Goal: Task Accomplishment & Management: Use online tool/utility

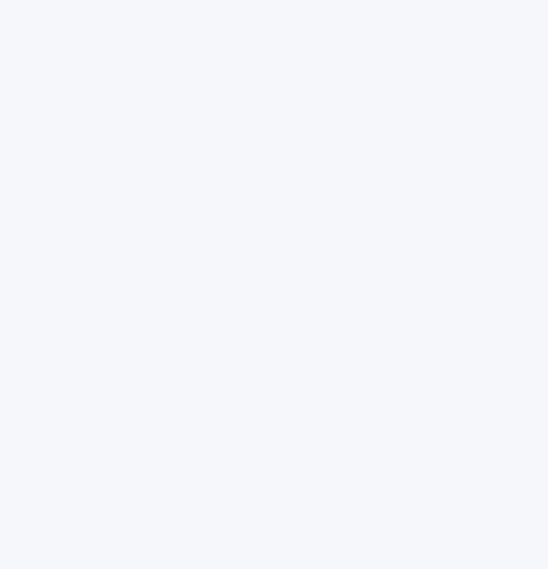
click at [247, 50] on app-root at bounding box center [274, 284] width 548 height 569
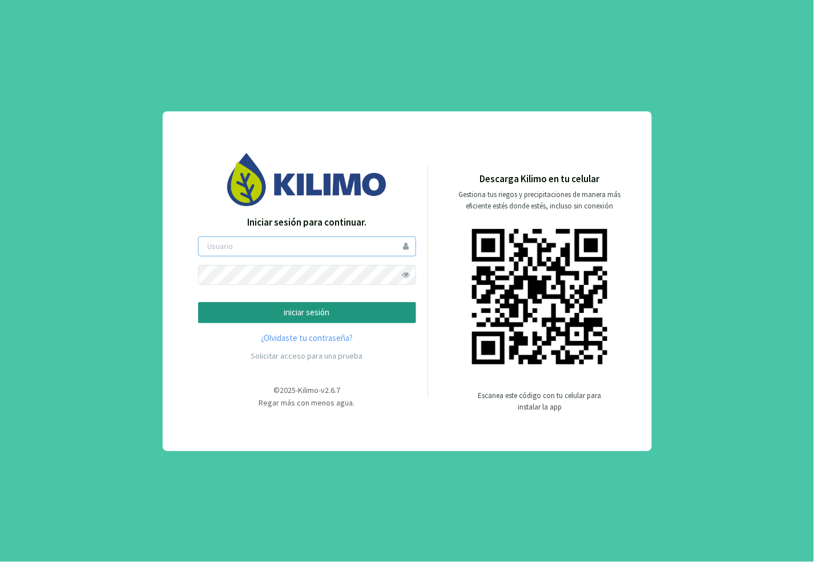
type input "dvilches"
click at [247, 307] on p "iniciar sesión" at bounding box center [307, 312] width 199 height 13
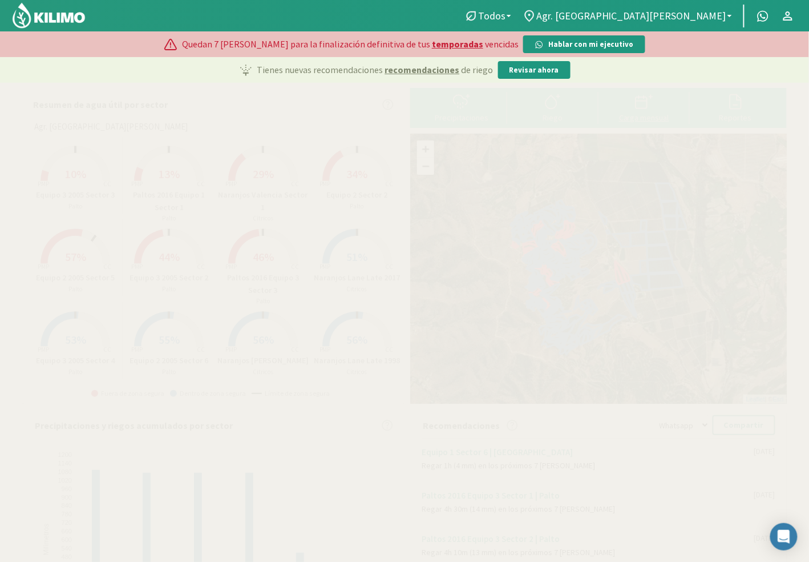
click at [547, 114] on div "Carga mensual" at bounding box center [644, 118] width 84 height 8
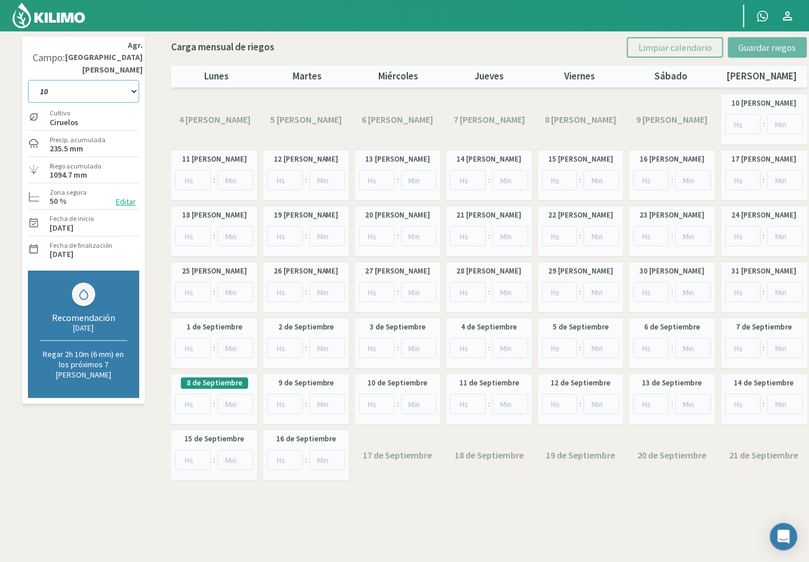
click at [86, 84] on select "10 11 12 13 1A 1B 26 27 E 3A 4 5 6 7 Cerezo 7 Ciruela 8 9 Equipo 1 2005 Sector …" at bounding box center [83, 91] width 111 height 23
click at [121, 87] on select "10 11 12 13 1A 1B 26 27 E 3A 4 5 6 7 Cerezo 7 Ciruela 8 9 Equipo 1 2005 Sector …" at bounding box center [83, 91] width 111 height 23
click at [127, 80] on select "10 11 12 13 1A 1B 26 27 E 3A 4 5 6 7 Cerezo 7 Ciruela 8 9 Equipo 1 2005 Sector …" at bounding box center [83, 91] width 111 height 23
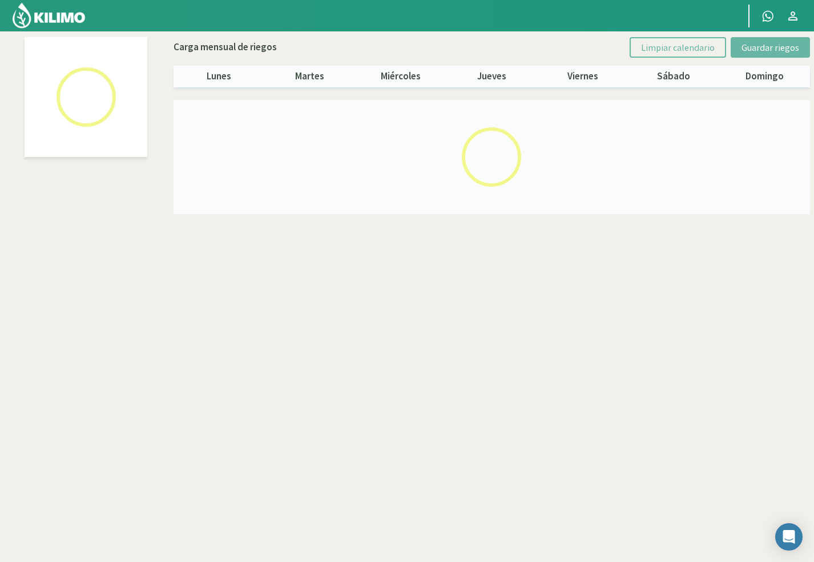
select select "43: Object"
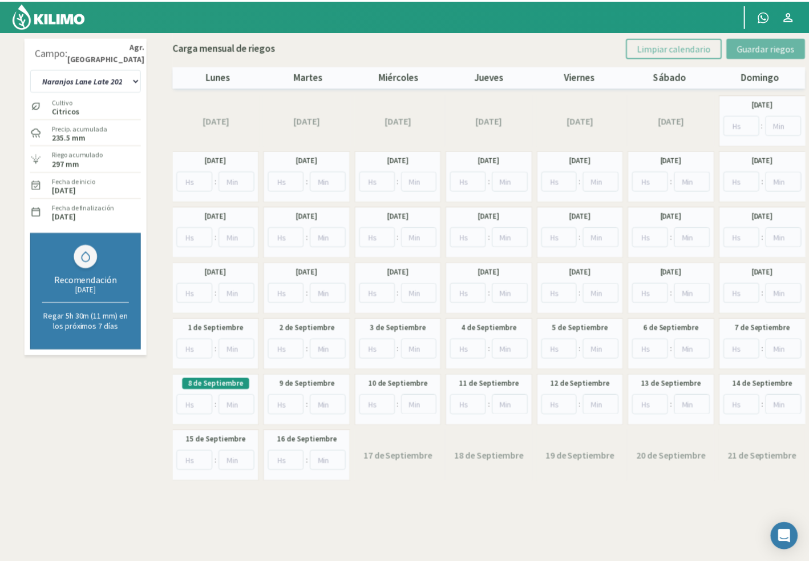
scroll to position [1, 0]
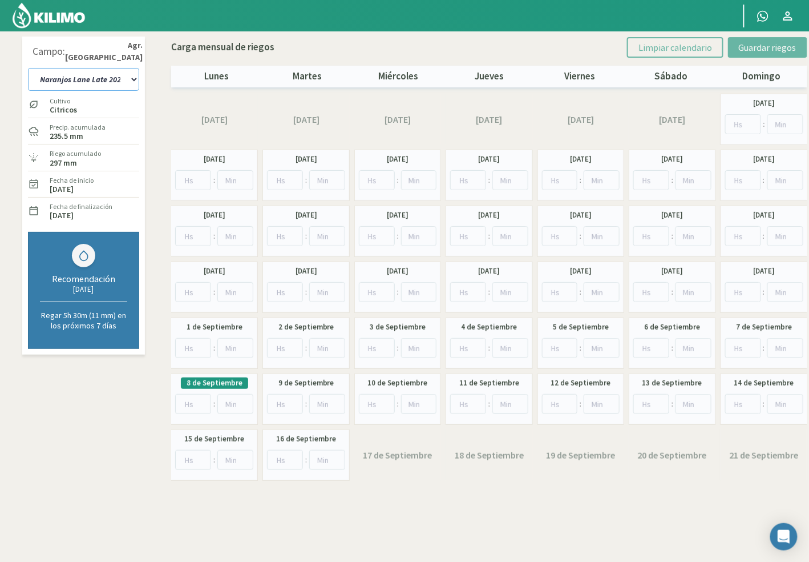
click at [83, 78] on select "10 11 12 13 1A 1B 26 27 E 3A 4 5 6 7 Cerezo 7 Ciruela 8 9 Equipo 1 2005 Sector …" at bounding box center [83, 79] width 111 height 23
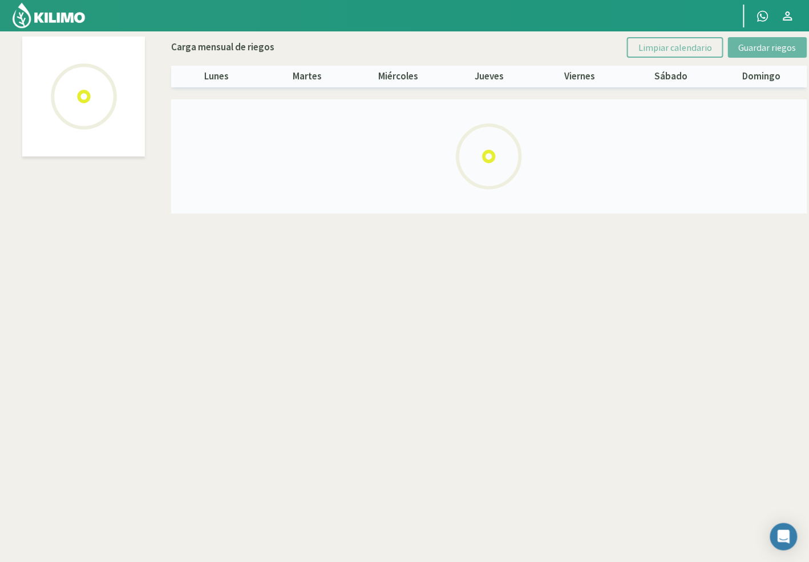
select select "60: Object"
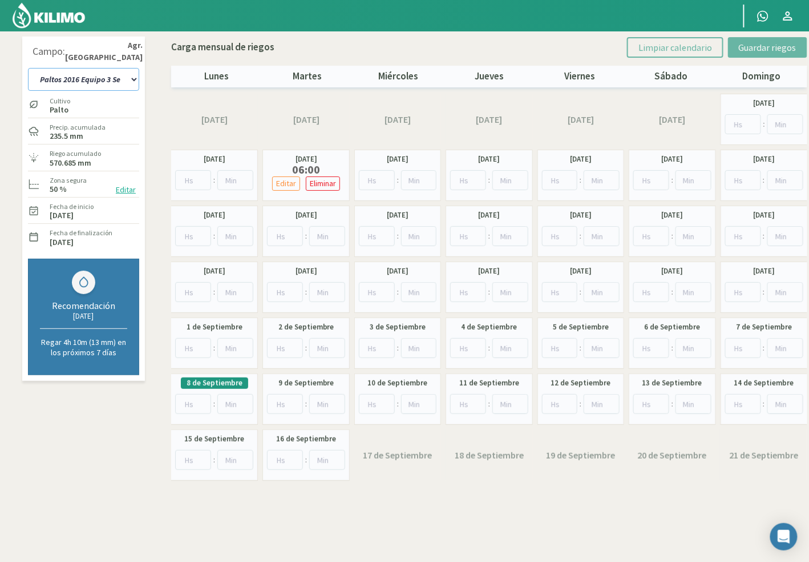
click at [105, 75] on select "10 11 12 13 1A 1B 26 27 E 3A 4 5 6 7 Cerezo 7 Ciruela 8 9 Equipo 1 2005 Sector …" at bounding box center [83, 79] width 111 height 23
click at [188, 406] on input "number" at bounding box center [193, 404] width 36 height 20
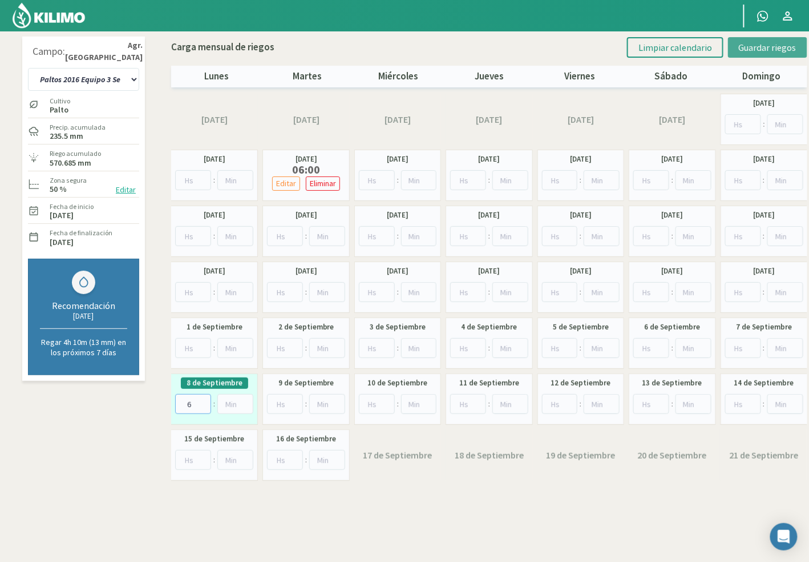
type input "6"
click at [759, 44] on span "Guardar riegos" at bounding box center [768, 47] width 58 height 11
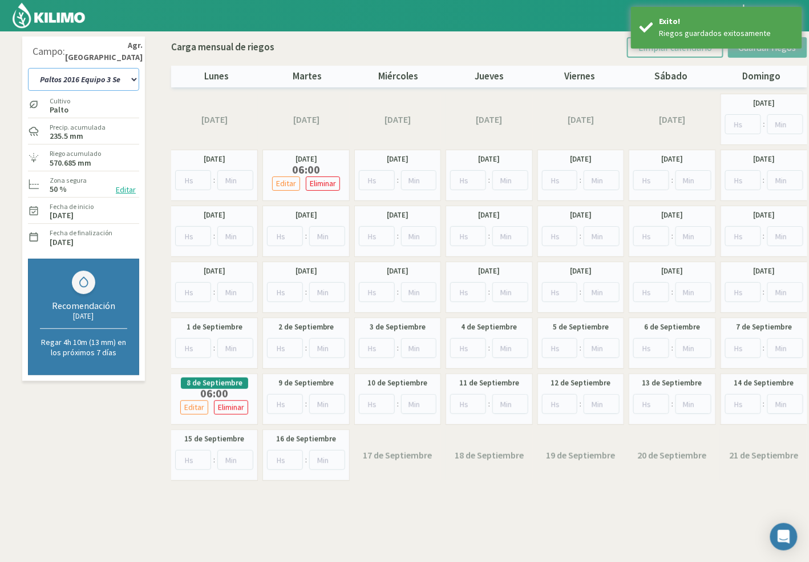
click at [84, 79] on select "10 11 12 13 1A 1B 26 27 E 3A 4 5 6 7 Cerezo 7 Ciruela 8 9 Equipo 1 2005 Sector …" at bounding box center [83, 79] width 111 height 23
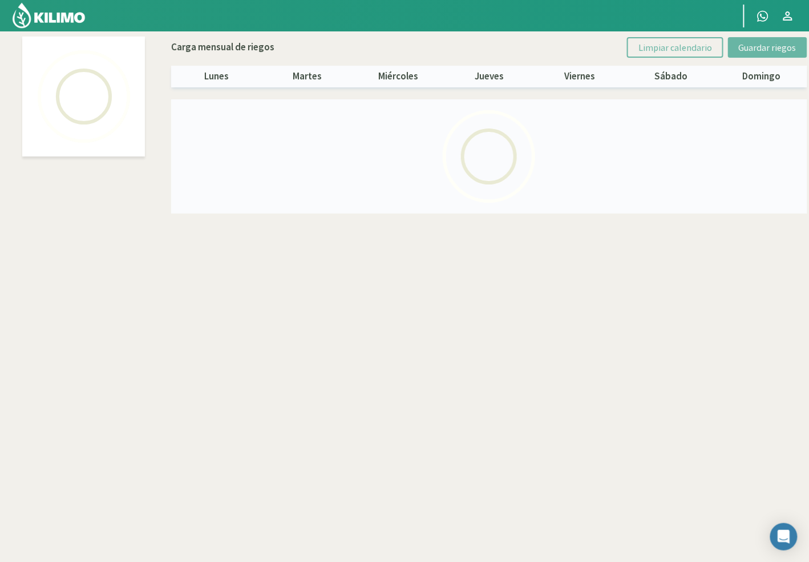
select select "28: Object"
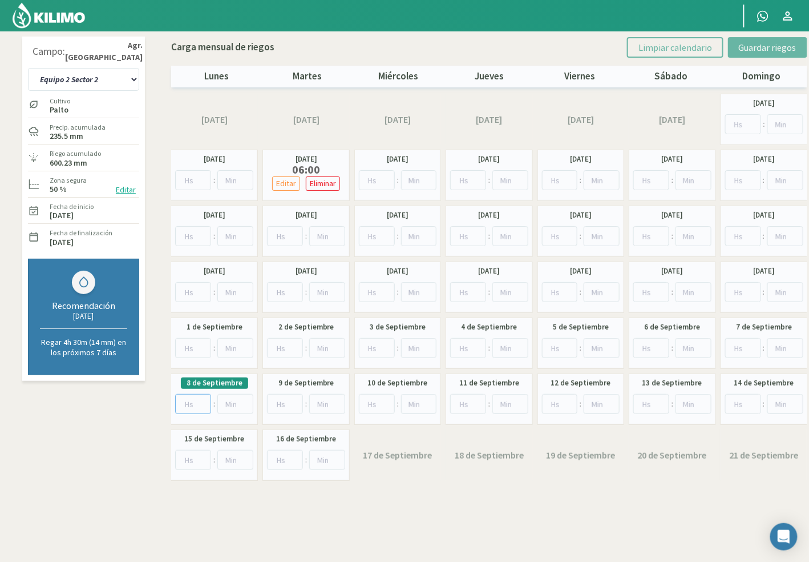
click at [185, 402] on input "number" at bounding box center [193, 404] width 36 height 20
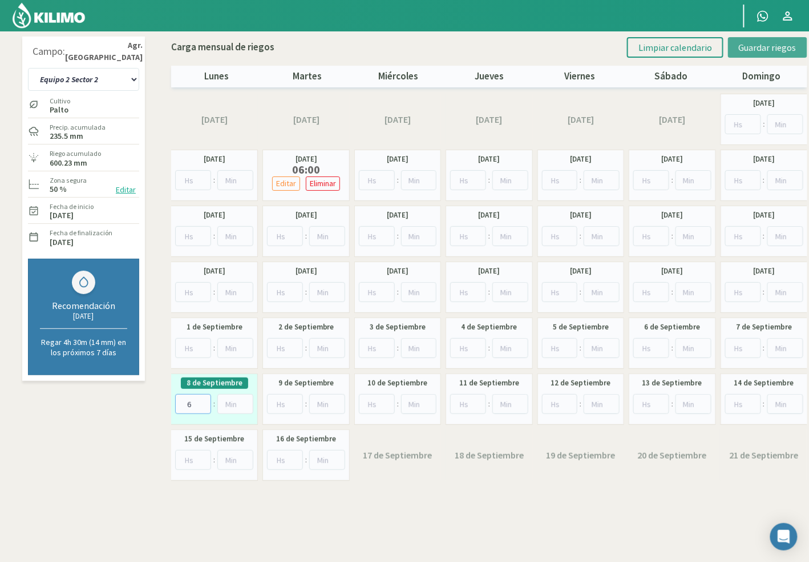
type input "6"
click at [741, 46] on span "Guardar riegos" at bounding box center [768, 47] width 58 height 11
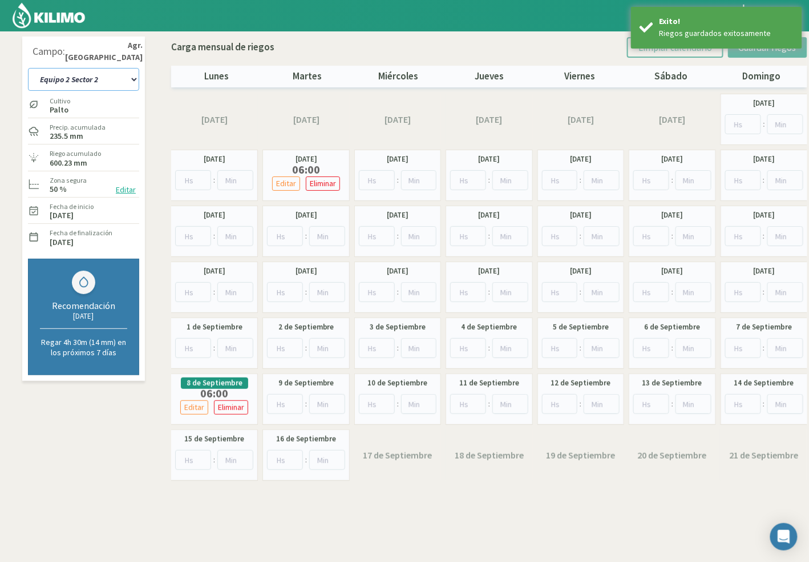
click at [61, 75] on select "10 11 12 13 1A 1B 26 27 E 3A 4 5 6 7 Cerezo 7 Ciruela 8 9 Equipo 1 2005 Sector …" at bounding box center [83, 79] width 111 height 23
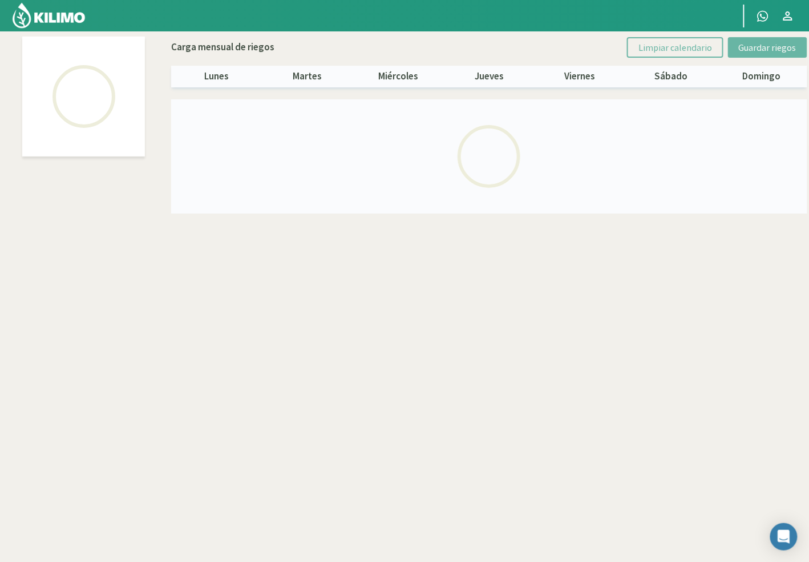
select select "53: Object"
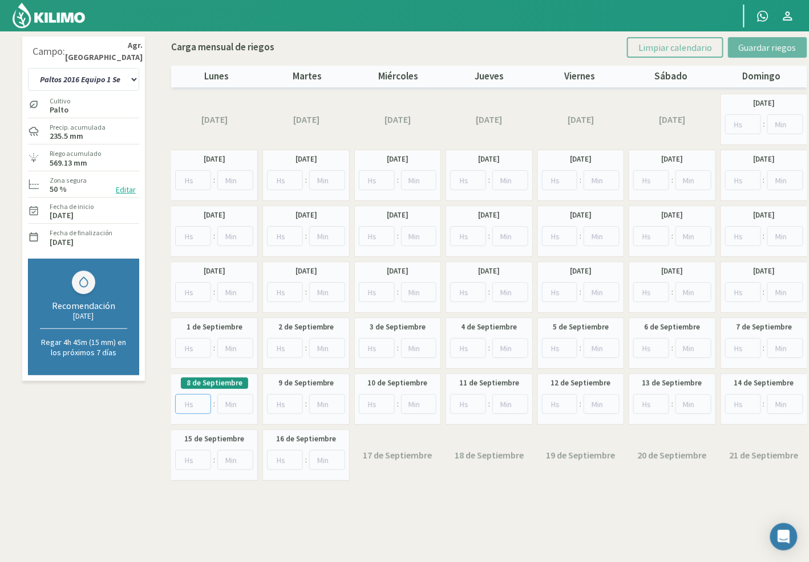
click at [190, 408] on input "number" at bounding box center [193, 404] width 36 height 20
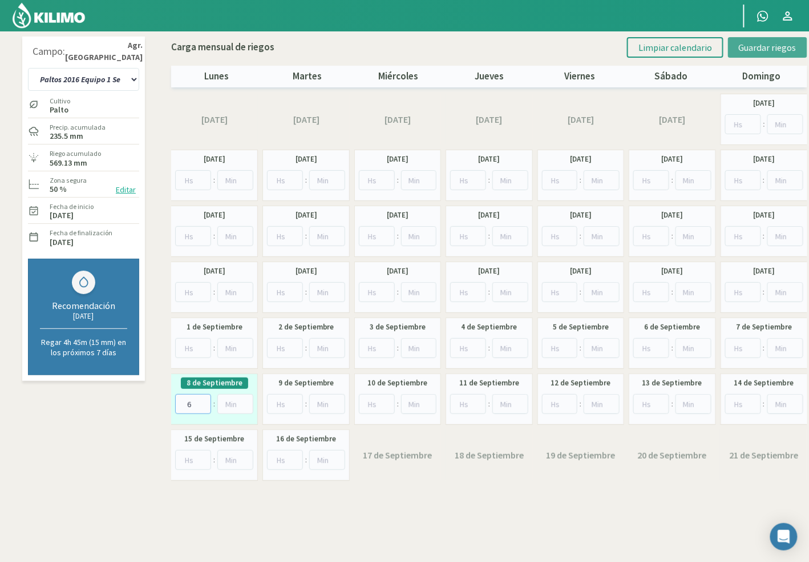
type input "6"
click at [763, 42] on span "Guardar riegos" at bounding box center [768, 47] width 58 height 11
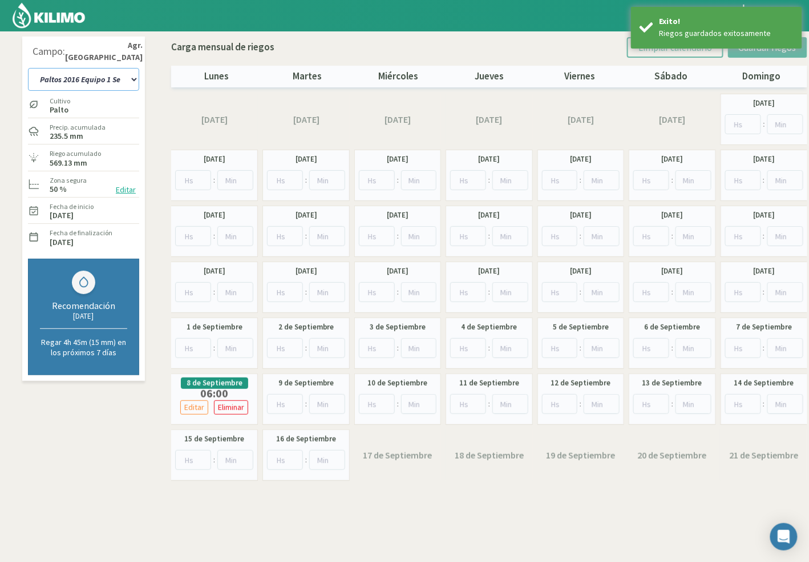
click at [66, 79] on select "10 11 12 13 1A 1B 26 27 E 3A 4 5 6 7 Cerezo 7 Ciruela 8 9 Equipo 1 2005 Sector …" at bounding box center [83, 79] width 111 height 23
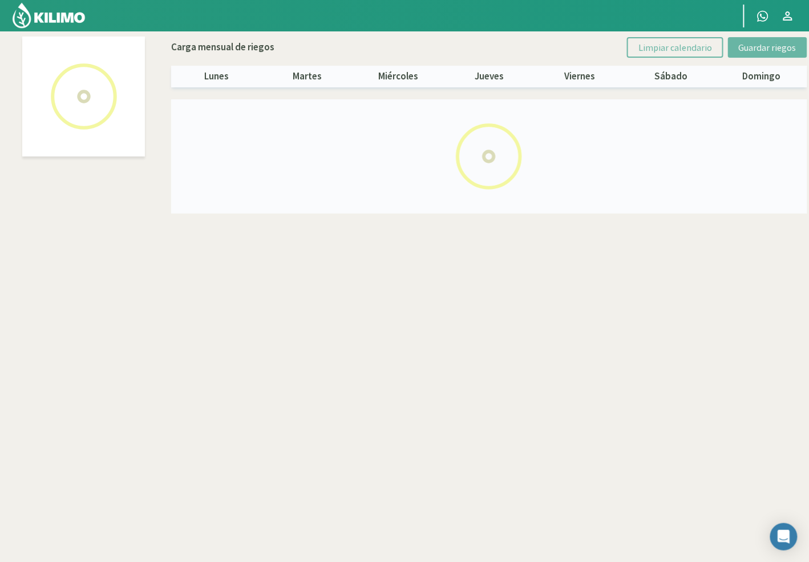
select select "38: Object"
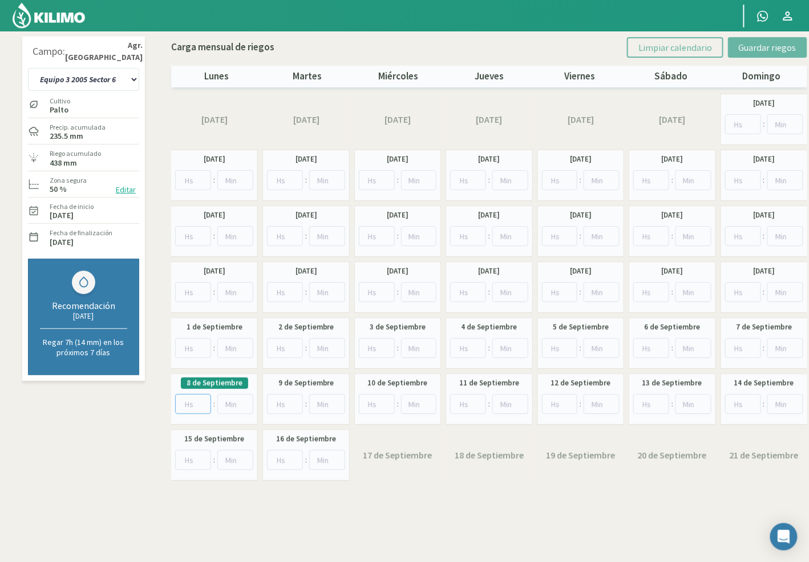
click at [191, 405] on input "number" at bounding box center [193, 404] width 36 height 20
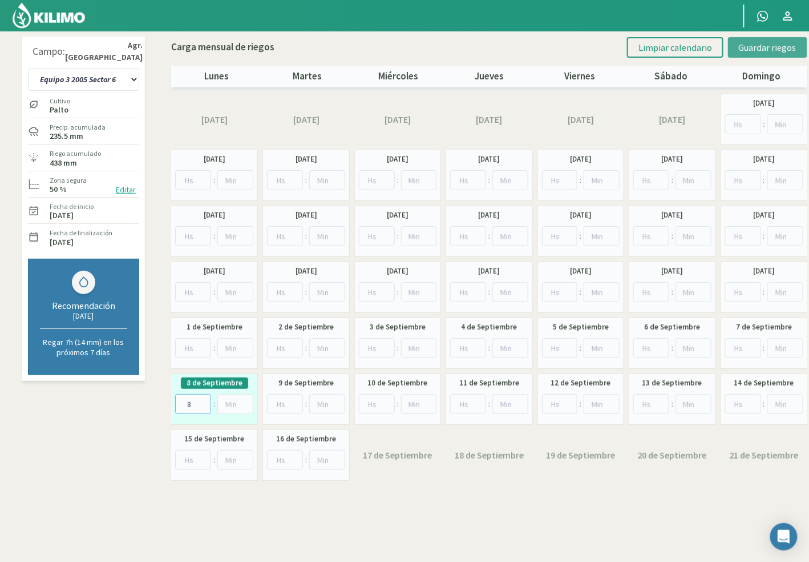
type input "8"
click at [762, 42] on span "Guardar riegos" at bounding box center [768, 47] width 58 height 11
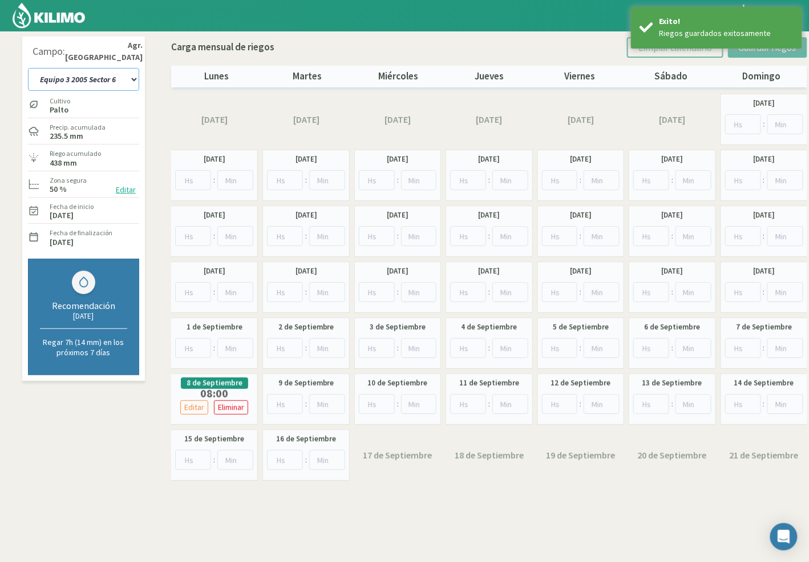
click at [96, 78] on select "10 11 12 13 1A 1B 26 27 E 3A 4 5 6 7 Cerezo 7 Ciruela 8 9 Equipo 1 2005 Sector …" at bounding box center [83, 79] width 111 height 23
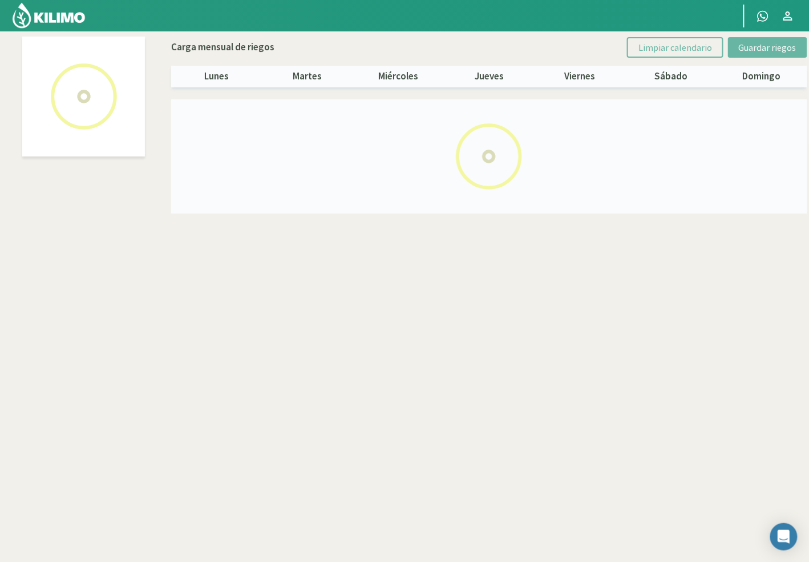
select select "24: Object"
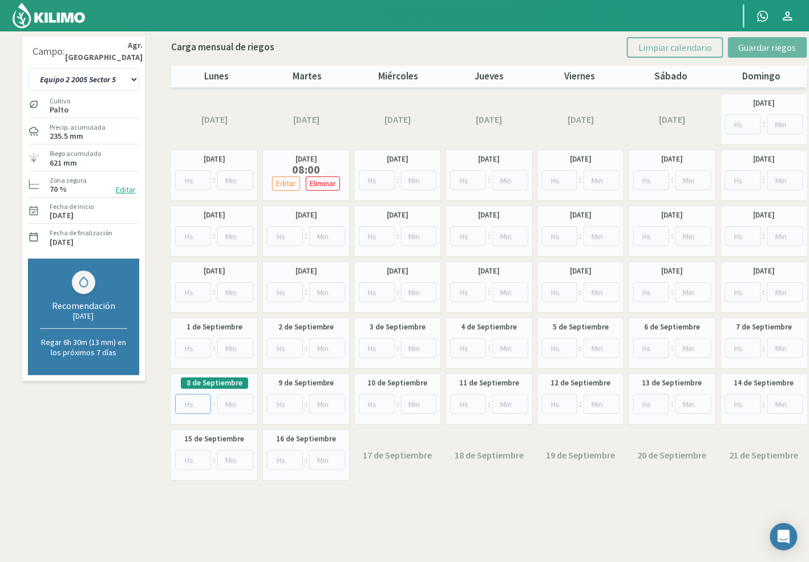
click at [186, 402] on input "number" at bounding box center [193, 404] width 36 height 20
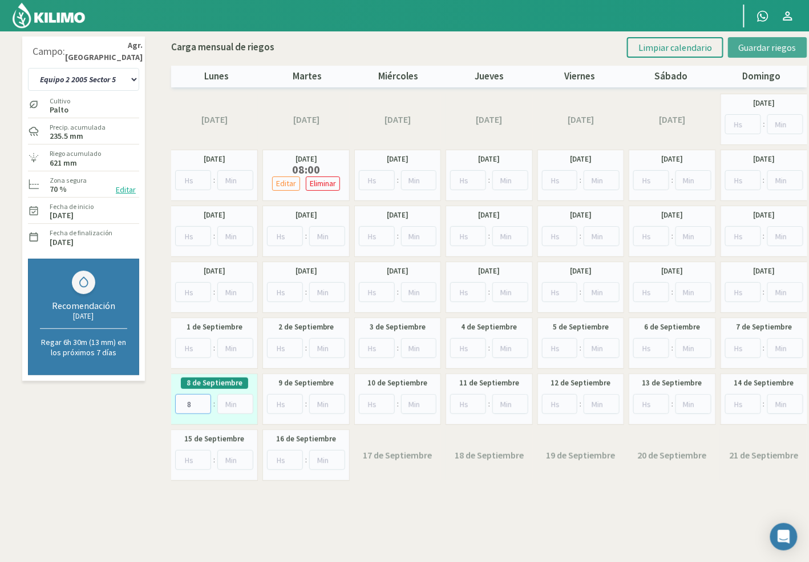
type input "8"
drag, startPoint x: 746, startPoint y: 49, endPoint x: 729, endPoint y: 50, distance: 16.6
click at [746, 49] on span "Guardar riegos" at bounding box center [768, 47] width 58 height 11
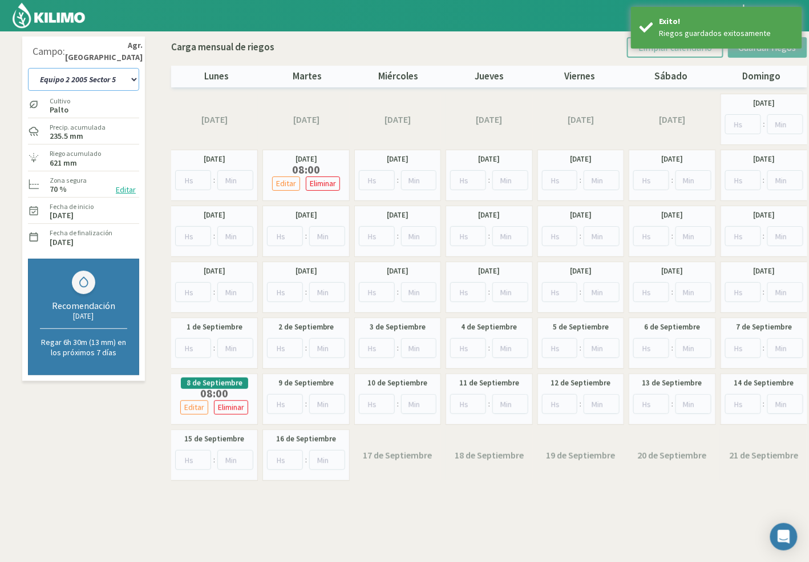
click at [112, 81] on select "10 11 12 13 1A 1B 26 27 E 3A 4 5 6 7 Cerezo 7 Ciruela 8 9 Equipo 1 2005 Sector …" at bounding box center [83, 79] width 111 height 23
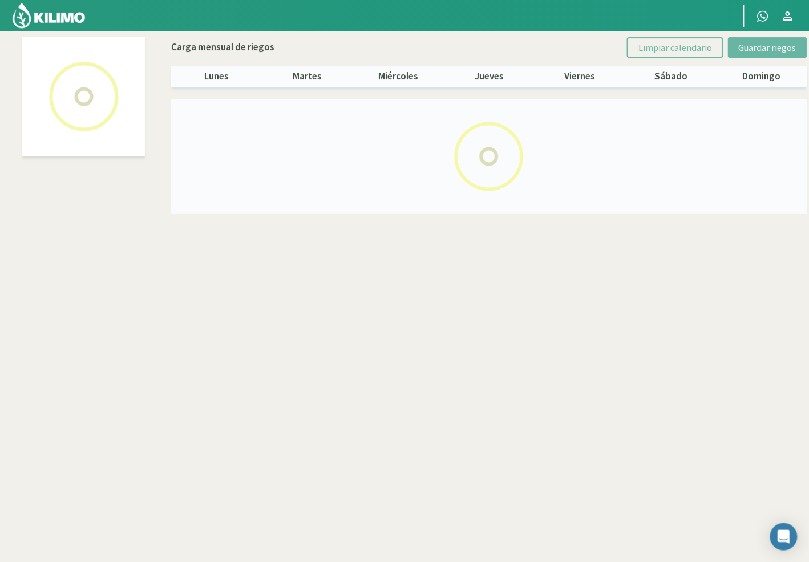
select select "38: Object"
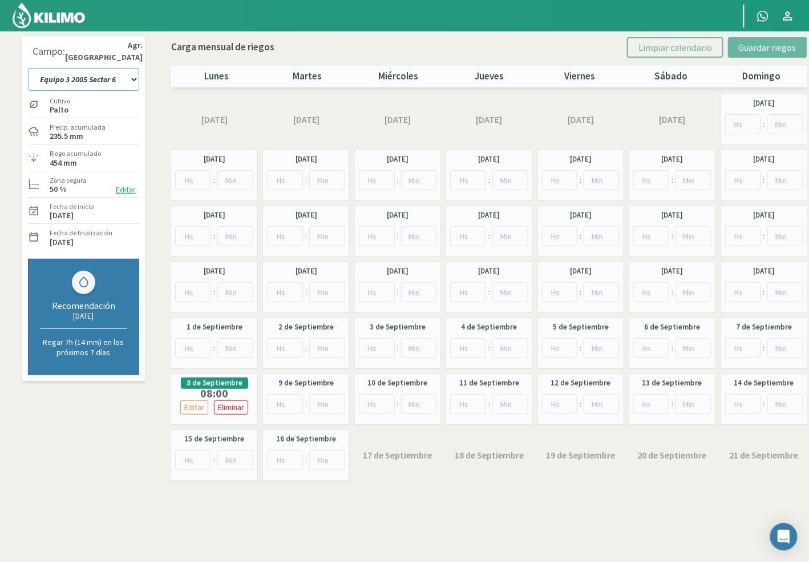
click at [71, 87] on select "10 11 12 13 1A 1B 26 27 E 3A 4 5 6 7 Cerezo 7 Ciruela 8 9 Equipo 1 2005 Sector …" at bounding box center [83, 79] width 111 height 23
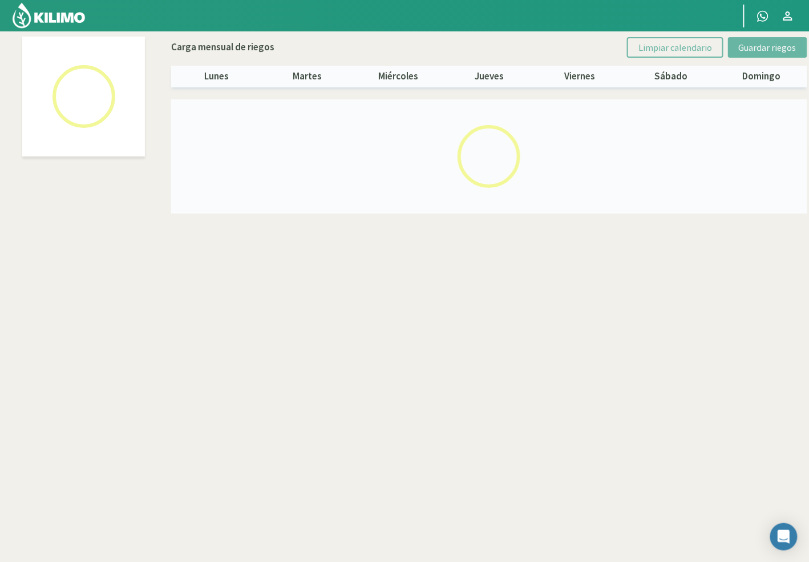
select select "24: Object"
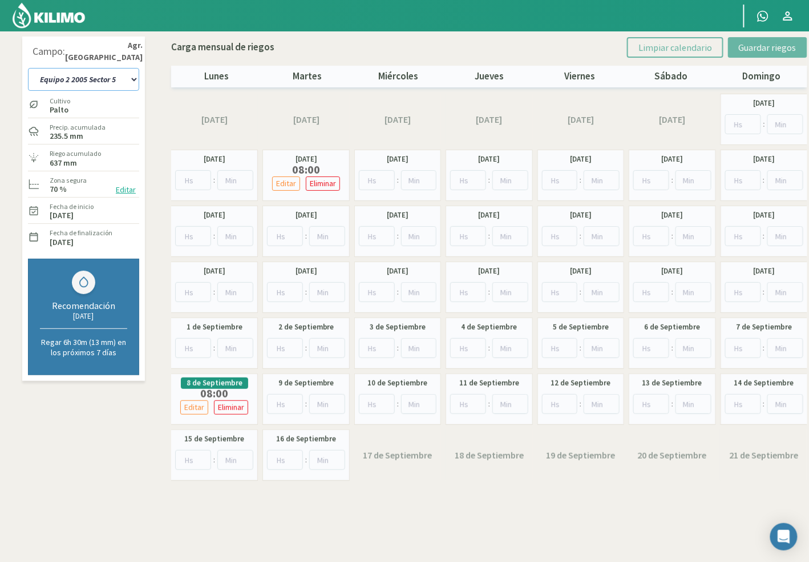
click at [97, 85] on select "10 11 12 13 1A 1B 26 27 E 3A 4 5 6 7 Cerezo 7 Ciruela 8 9 Equipo 1 2005 Sector …" at bounding box center [83, 79] width 111 height 23
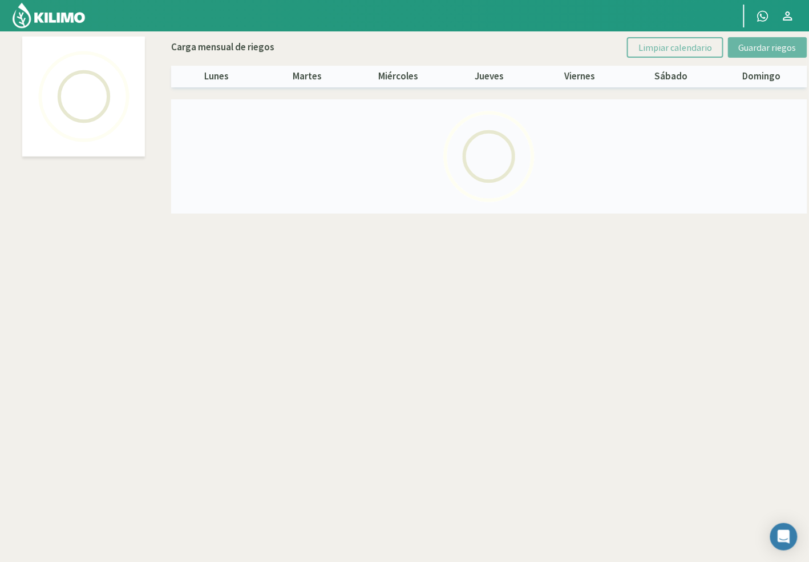
select select "50: Object"
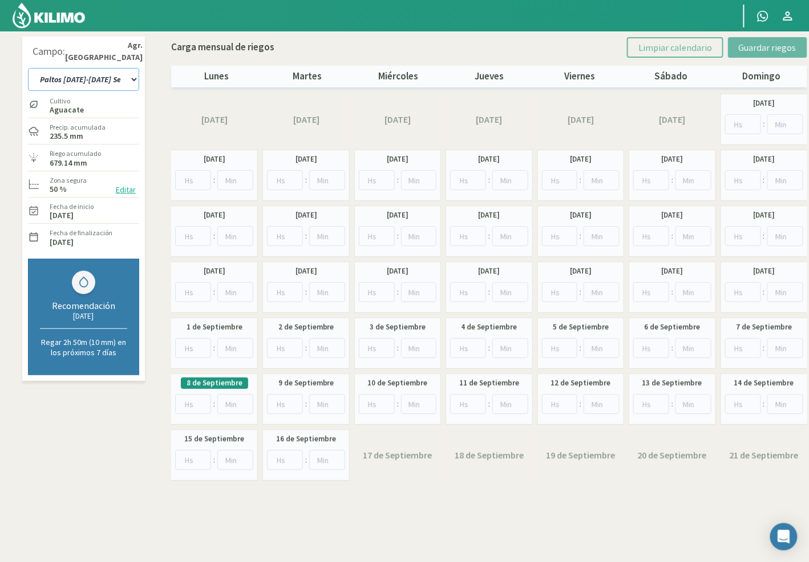
click at [96, 85] on select "10 11 12 13 1A 1B 26 27 E 3A 4 5 6 7 Cerezo 7 Ciruela 8 9 Equipo 1 2005 Sector …" at bounding box center [83, 79] width 111 height 23
click at [190, 404] on input "number" at bounding box center [193, 404] width 36 height 20
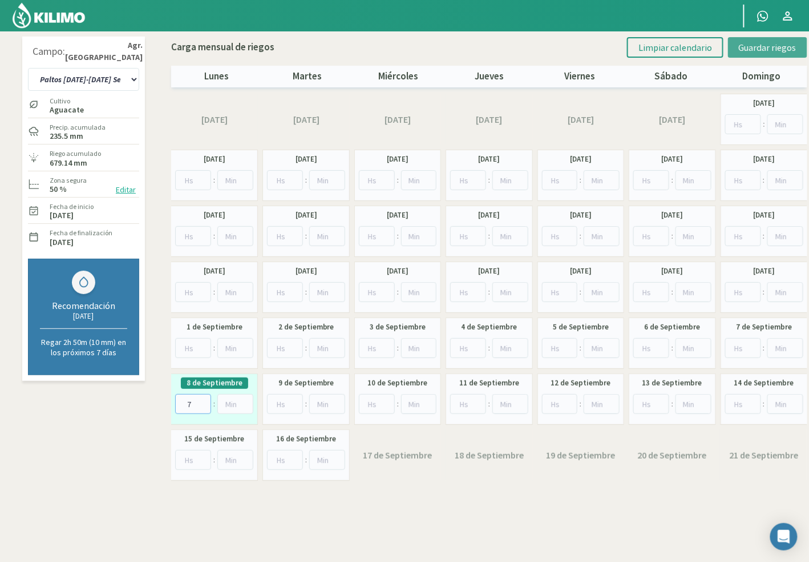
type input "7"
click at [755, 39] on button "Guardar riegos" at bounding box center [767, 47] width 79 height 21
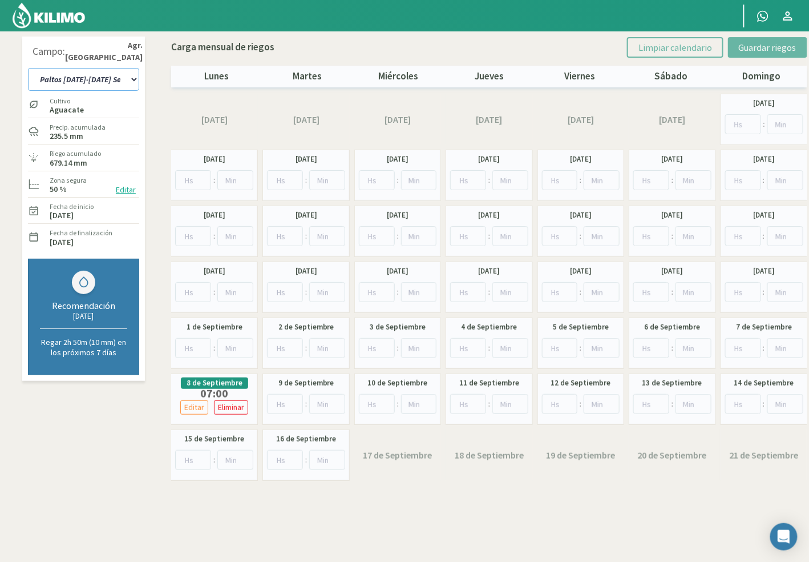
click at [94, 75] on select "10 11 12 13 1A 1B 26 27 E 3A 4 5 6 7 Cerezo 7 Ciruela 8 9 Equipo 1 2005 Sector …" at bounding box center [83, 79] width 111 height 23
click at [98, 82] on select "10 11 12 13 1A 1B 26 27 E 3A 4 5 6 7 Cerezo 7 Ciruela 8 9 Equipo 1 2005 Sector …" at bounding box center [83, 79] width 111 height 23
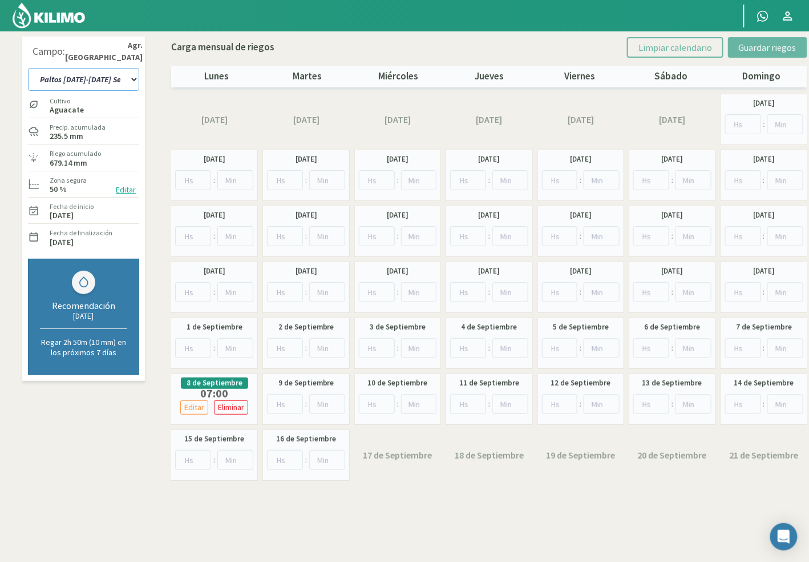
click at [98, 82] on select "10 11 12 13 1A 1B 26 27 E 3A 4 5 6 7 Cerezo 7 Ciruela 8 9 Equipo 1 2005 Sector …" at bounding box center [83, 79] width 111 height 23
